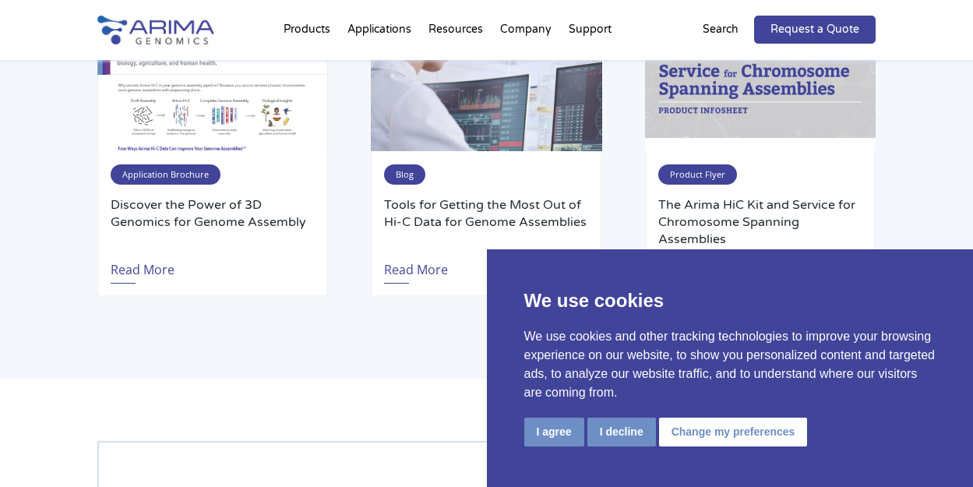
scroll to position [5133, 0]
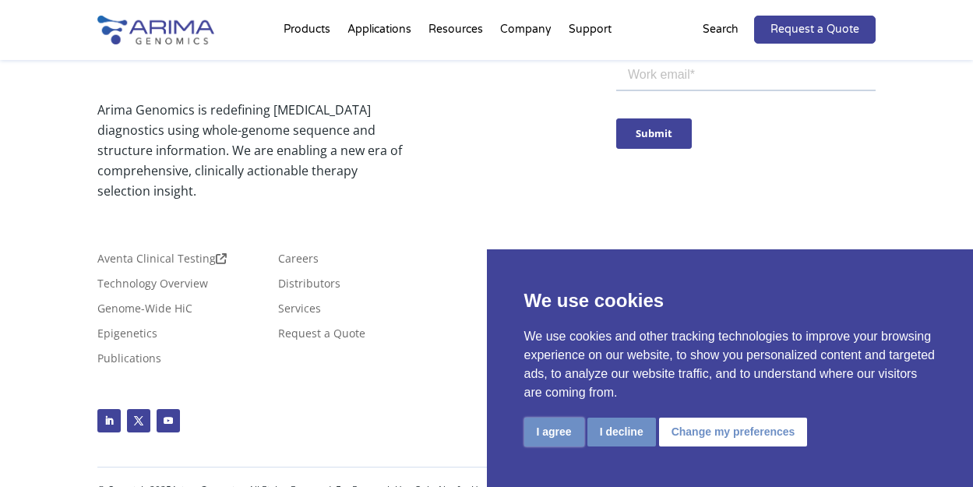
click at [552, 436] on button "I agree" at bounding box center [554, 432] width 60 height 29
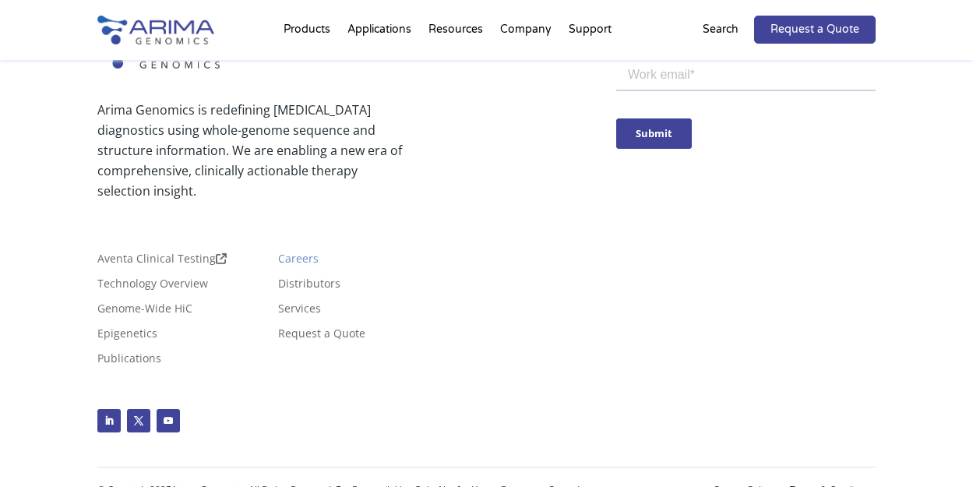
click at [294, 253] on link "Careers" at bounding box center [298, 261] width 41 height 17
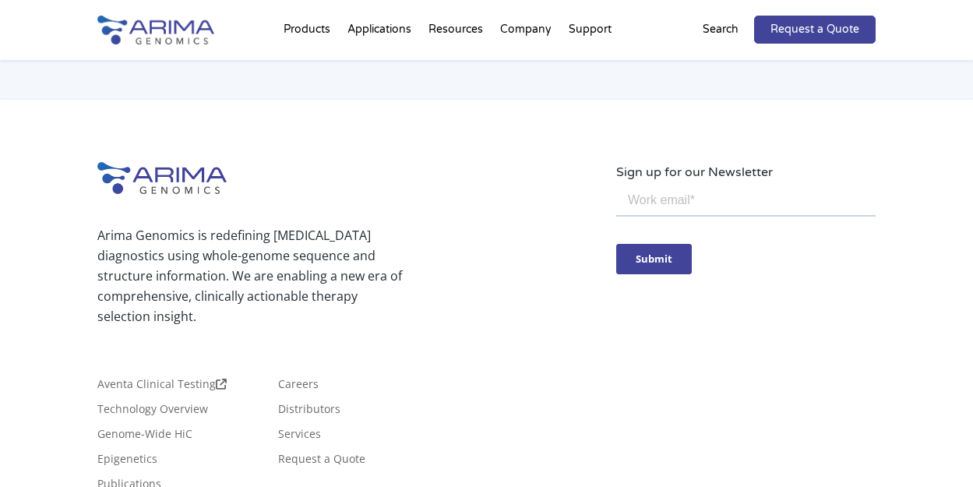
scroll to position [1497, 0]
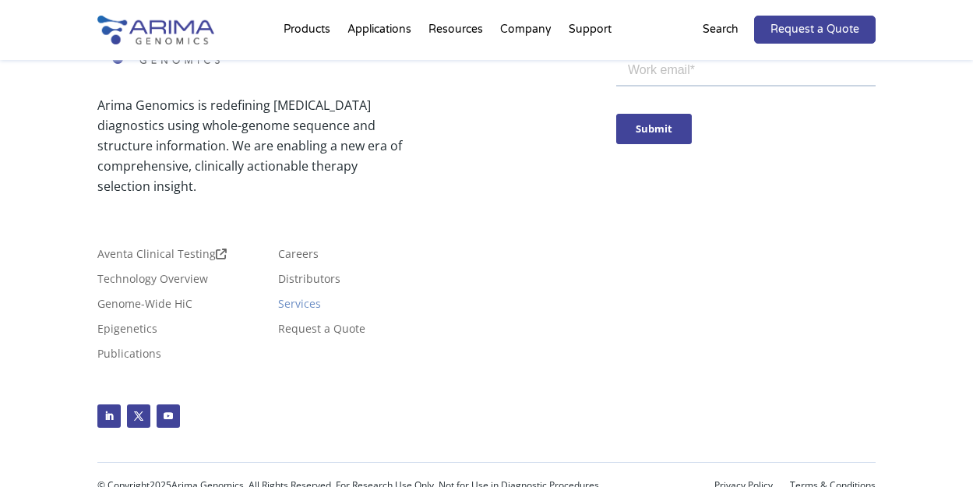
click at [300, 298] on link "Services" at bounding box center [299, 306] width 43 height 17
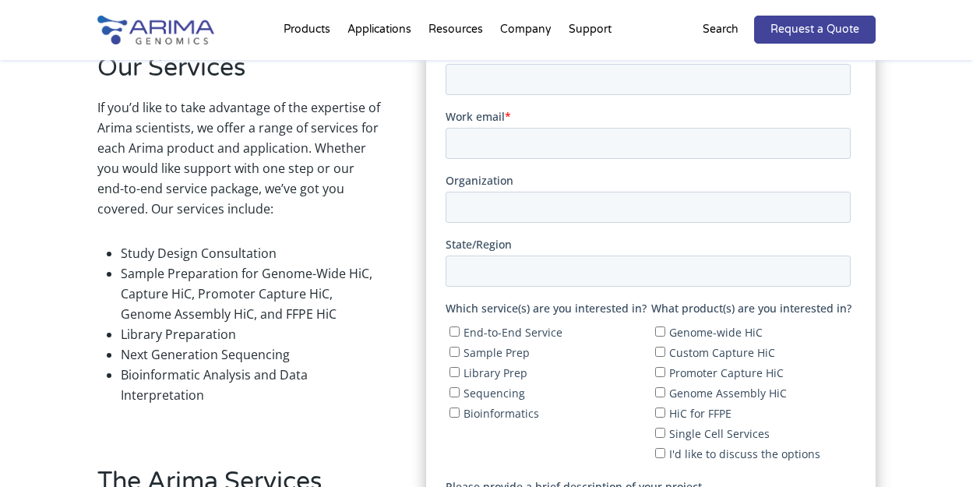
scroll to position [1751, 0]
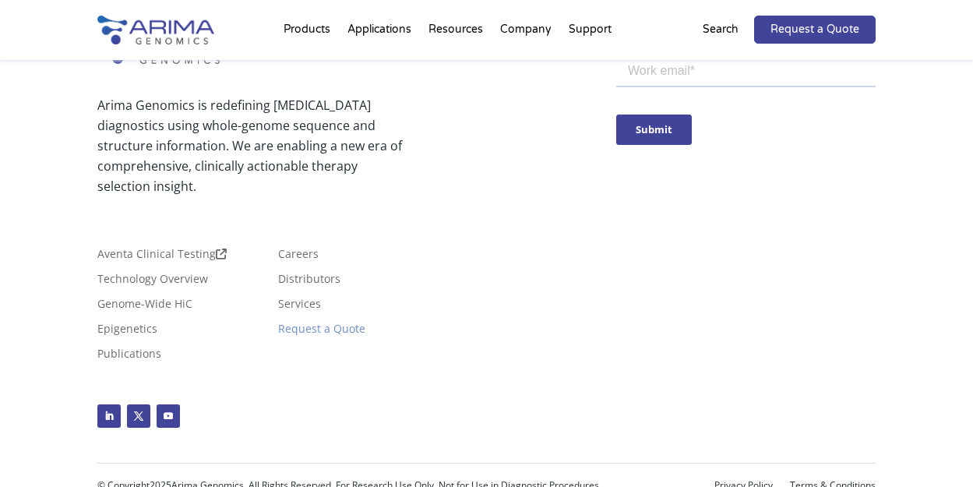
click at [310, 323] on link "Request a Quote" at bounding box center [321, 331] width 87 height 17
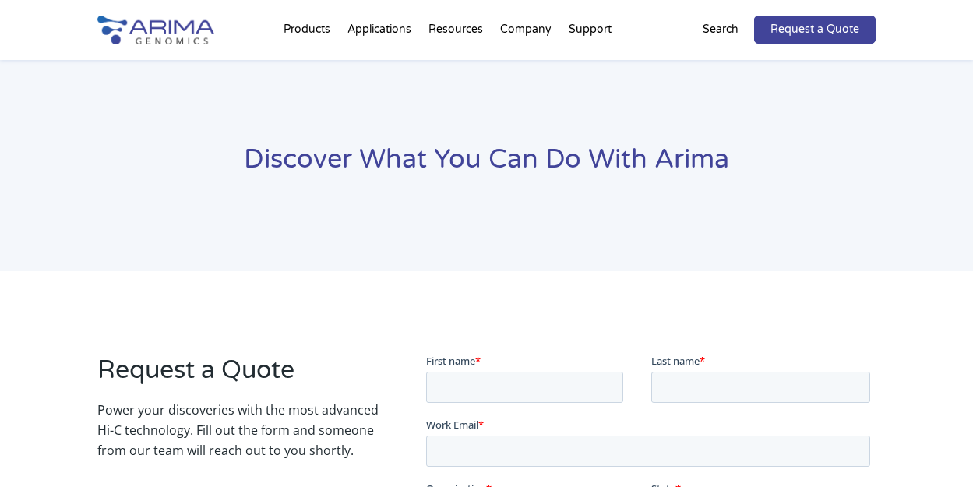
scroll to position [1092, 0]
